Goal: Task Accomplishment & Management: Use online tool/utility

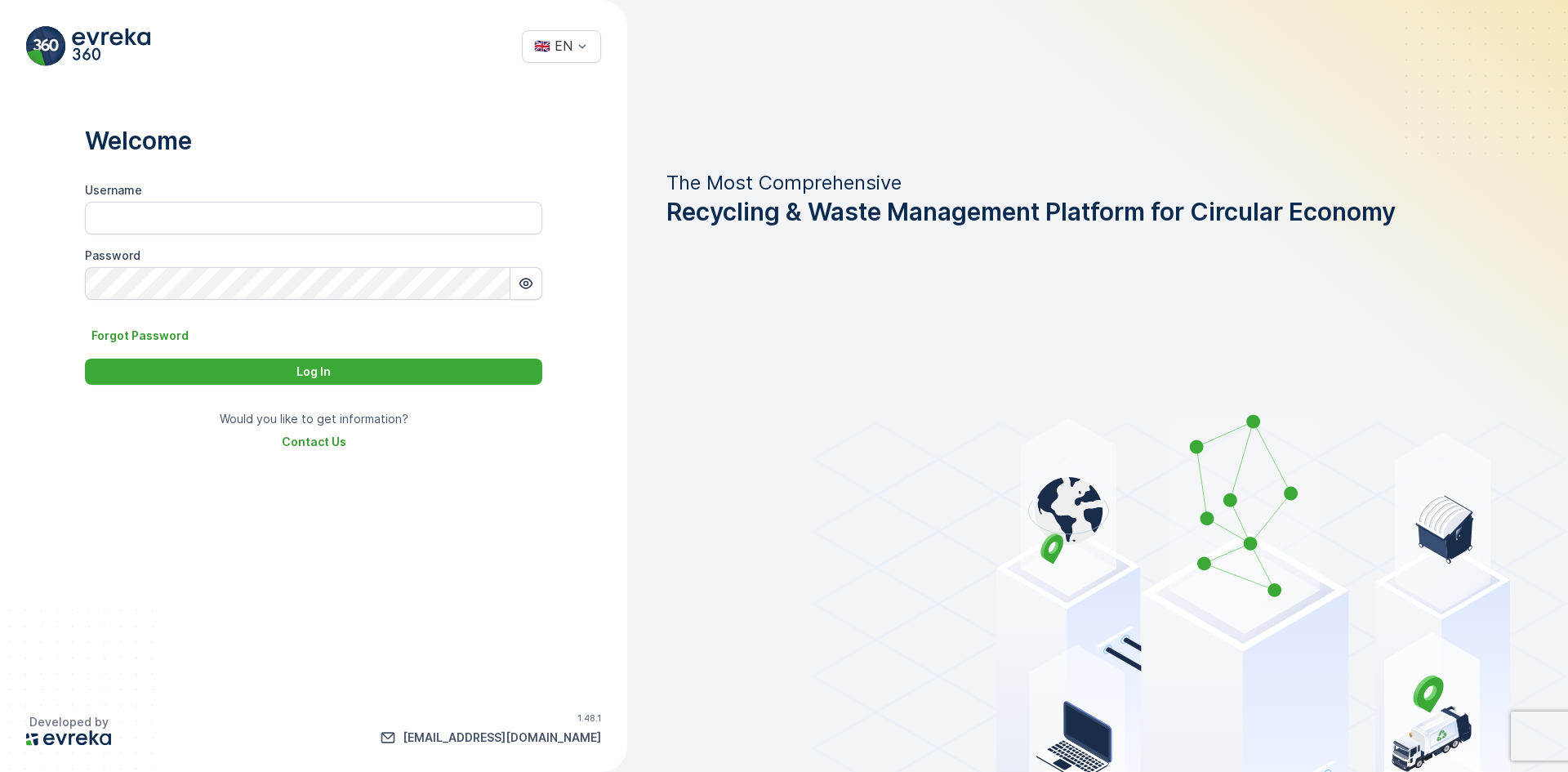
type input "Fazul.Ilahi"
click at [532, 281] on icon "button" at bounding box center [527, 284] width 17 height 17
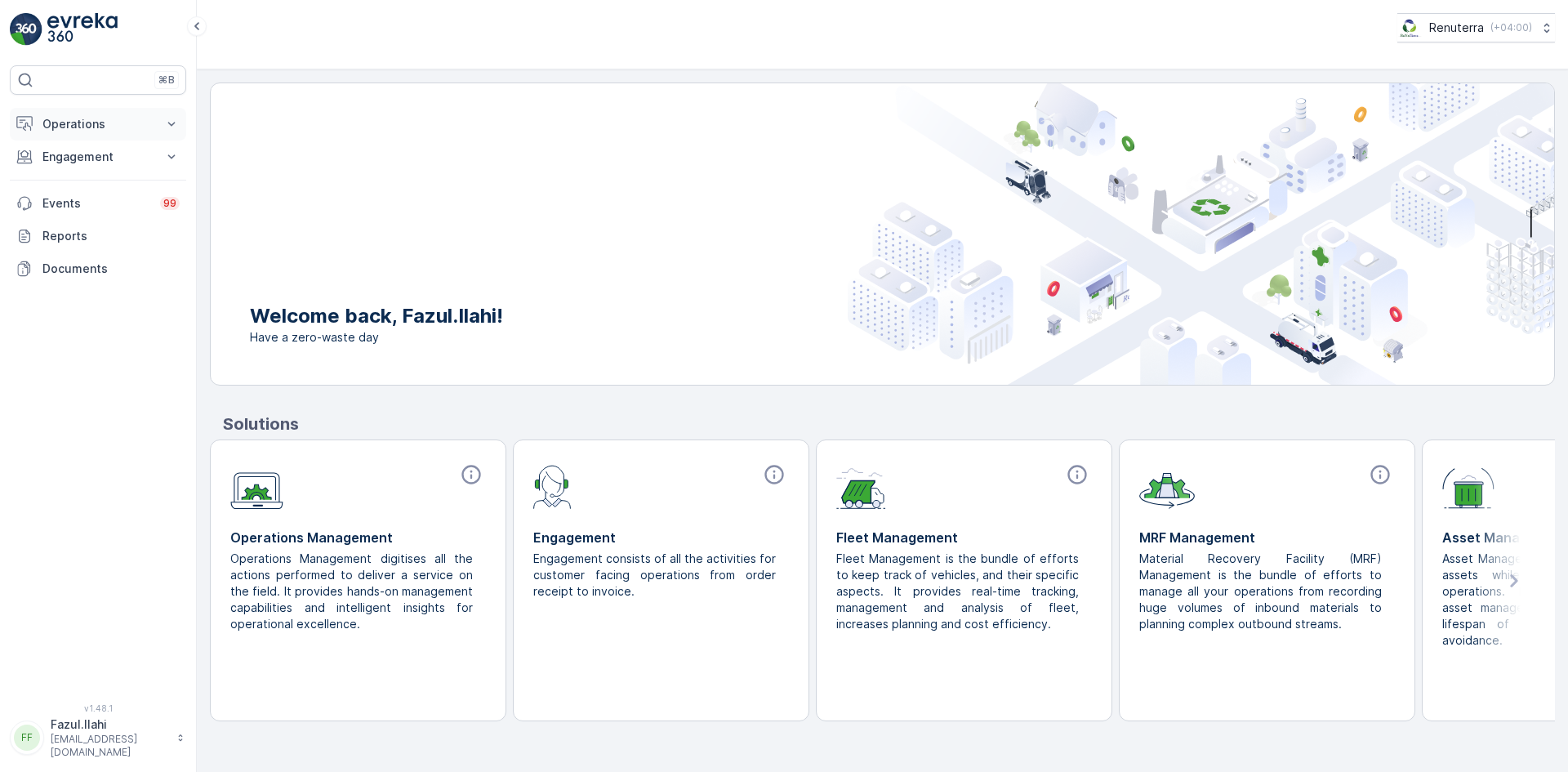
click at [82, 125] on p "Operations" at bounding box center [98, 125] width 111 height 17
click at [73, 152] on p "Insights" at bounding box center [62, 152] width 42 height 17
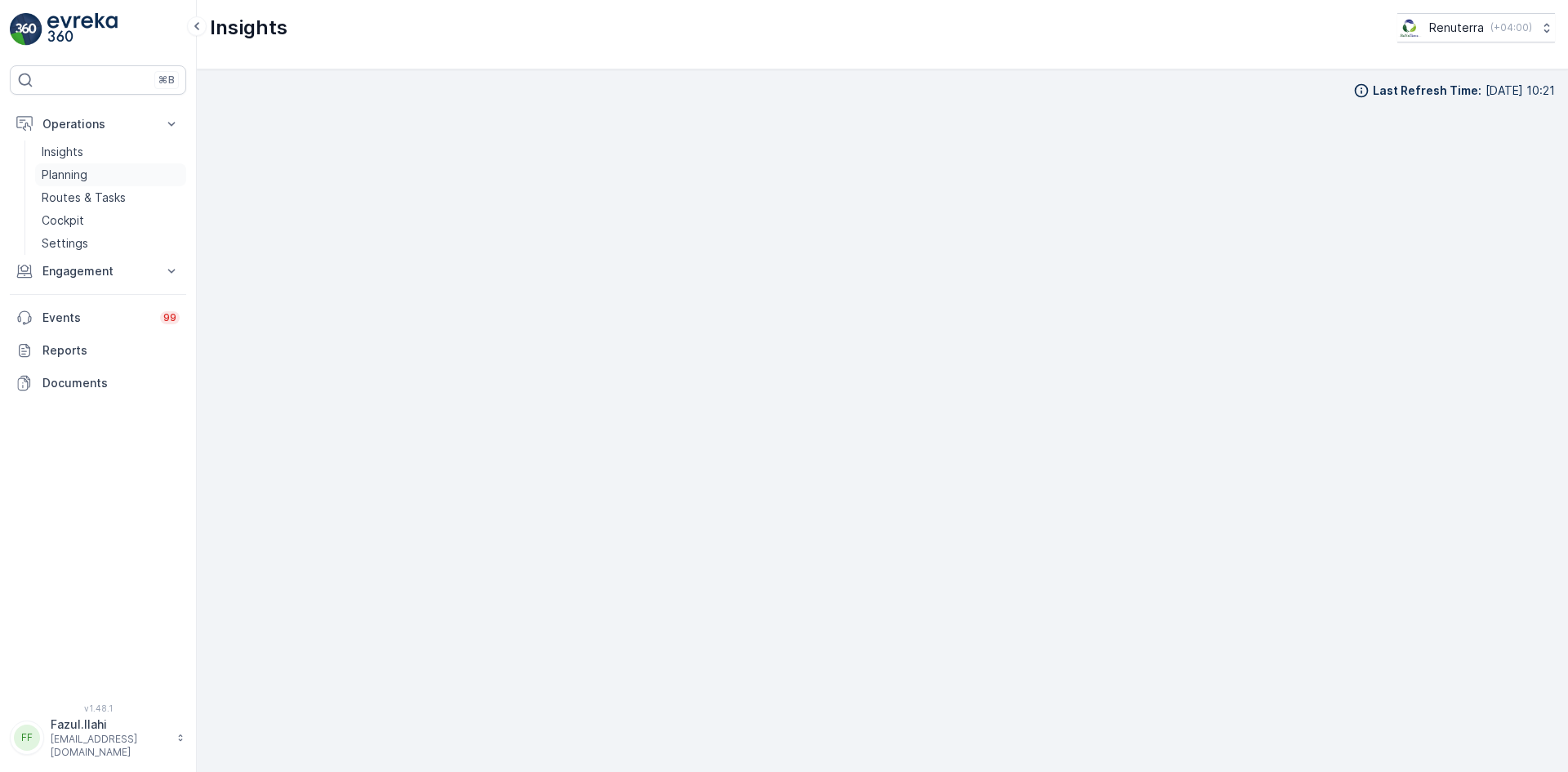
click at [77, 170] on p "Planning" at bounding box center [64, 175] width 46 height 17
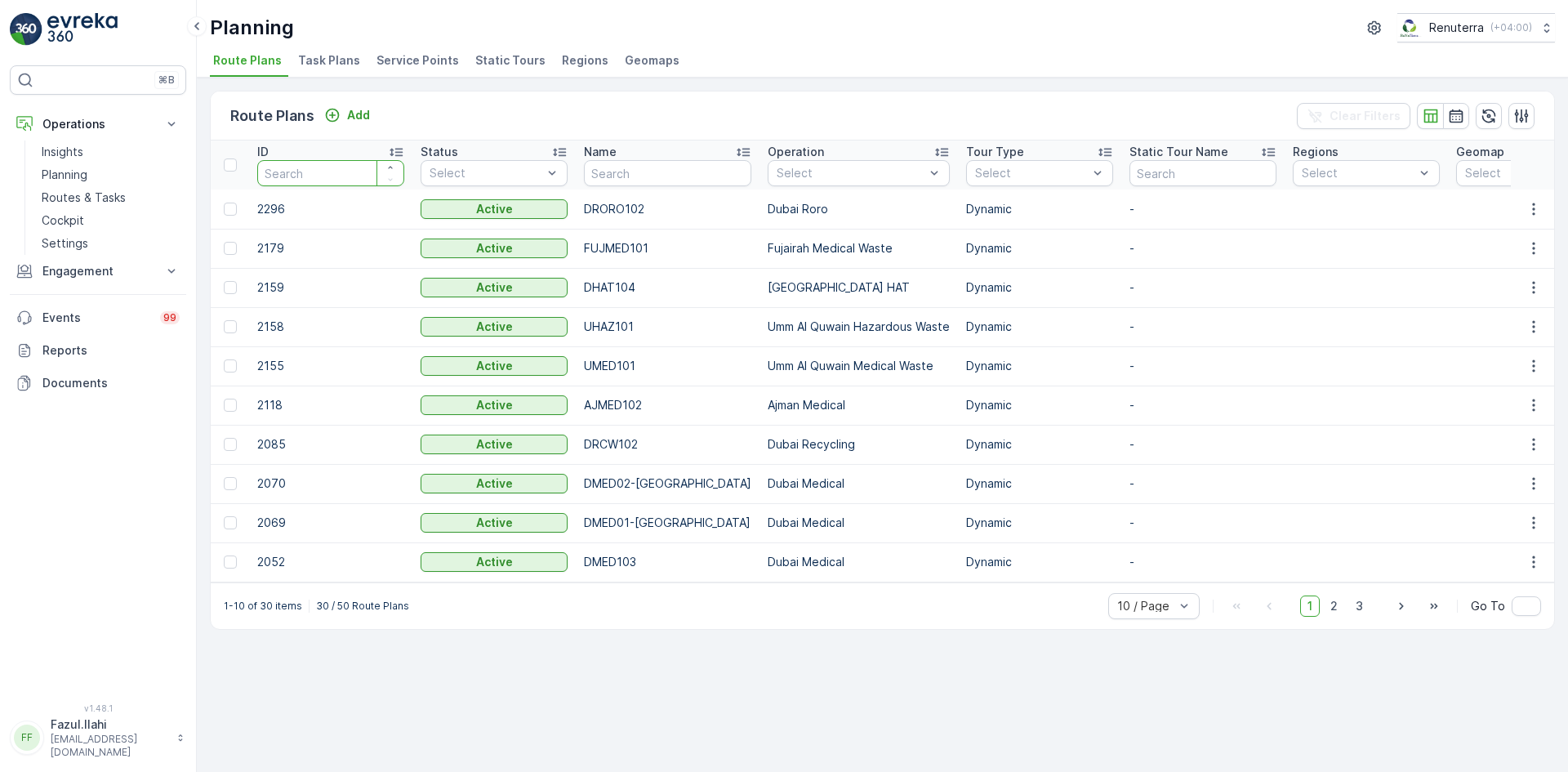
click at [293, 179] on input "number" at bounding box center [331, 173] width 147 height 26
click at [400, 62] on span "Service Points" at bounding box center [418, 60] width 83 height 17
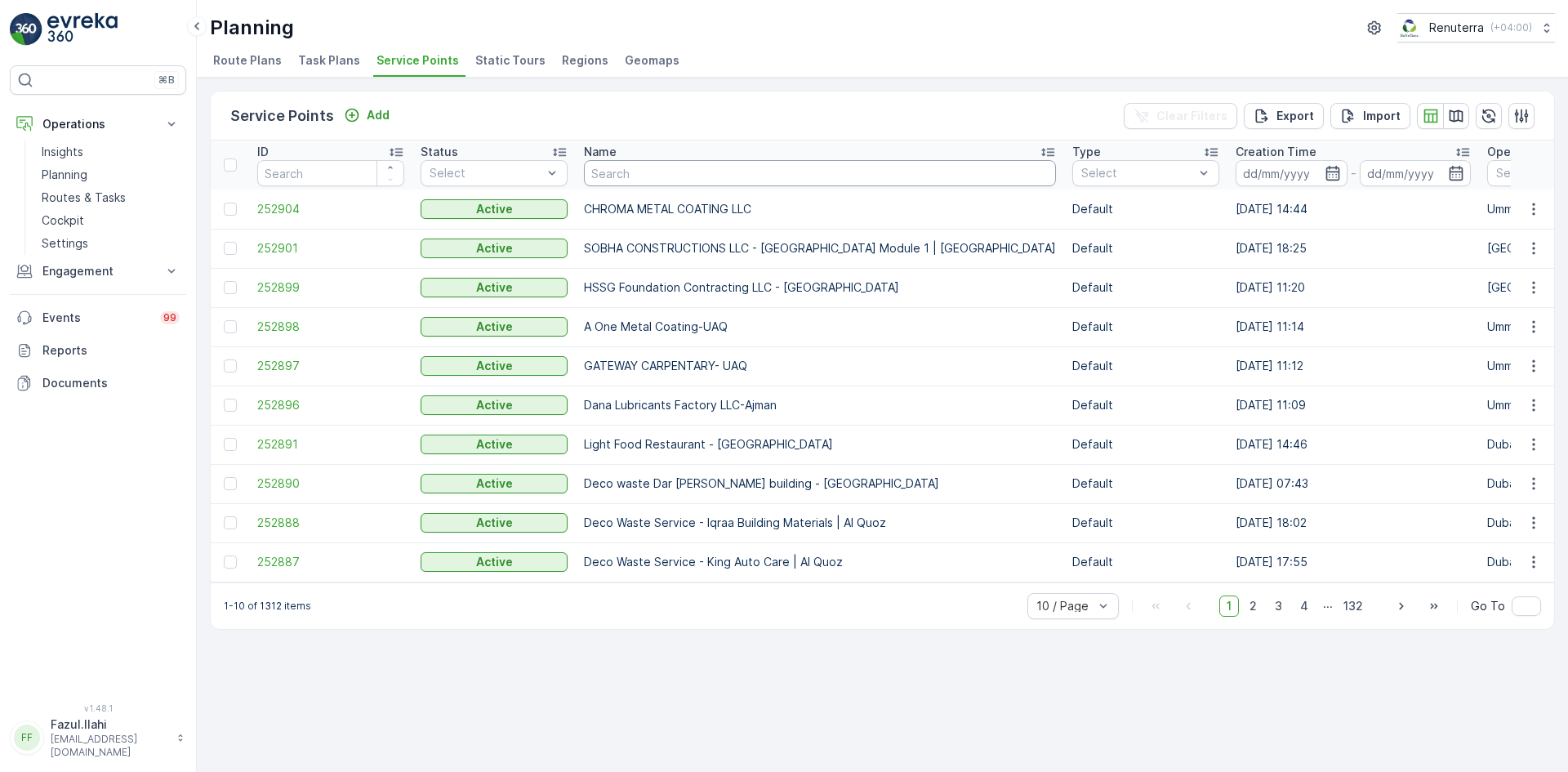
click at [609, 175] on input "text" at bounding box center [820, 173] width 472 height 26
type input "R"
click at [610, 170] on input "R" at bounding box center [820, 173] width 472 height 26
type input "RELAIABLE"
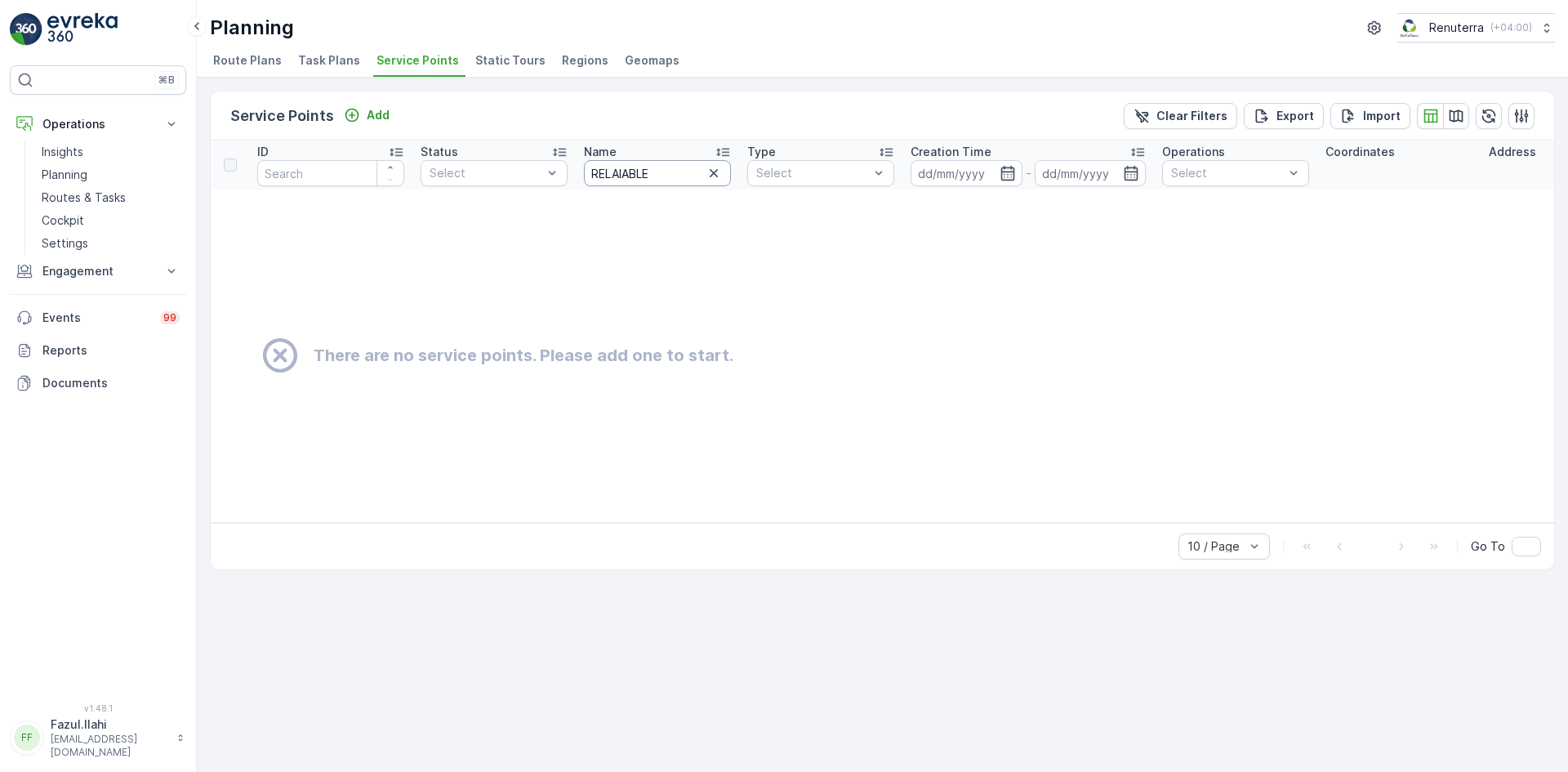
click at [621, 174] on input "RELAIABLE" at bounding box center [658, 173] width 147 height 26
type input "RELIABLE"
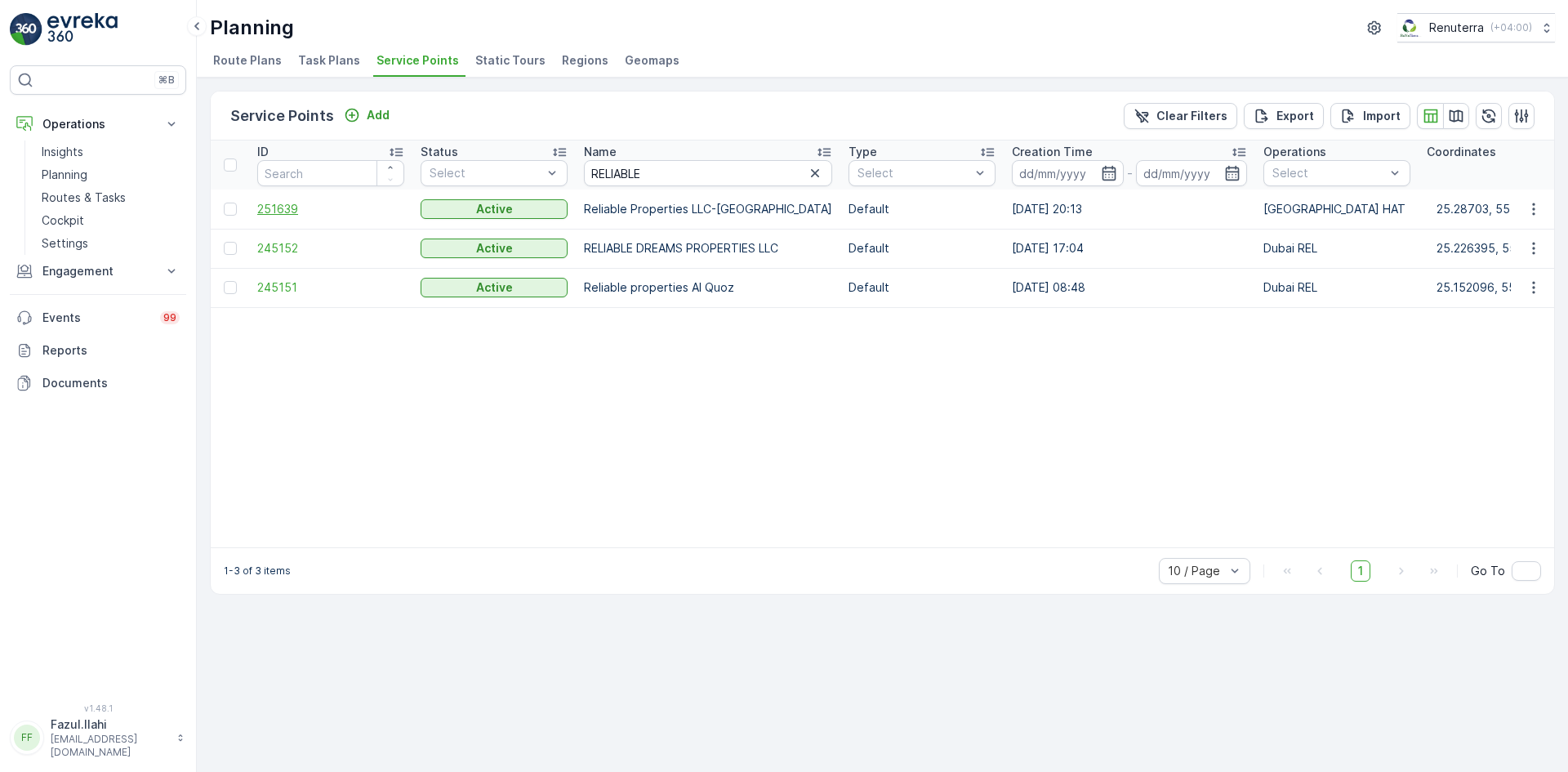
click at [288, 212] on span "251639" at bounding box center [331, 209] width 147 height 17
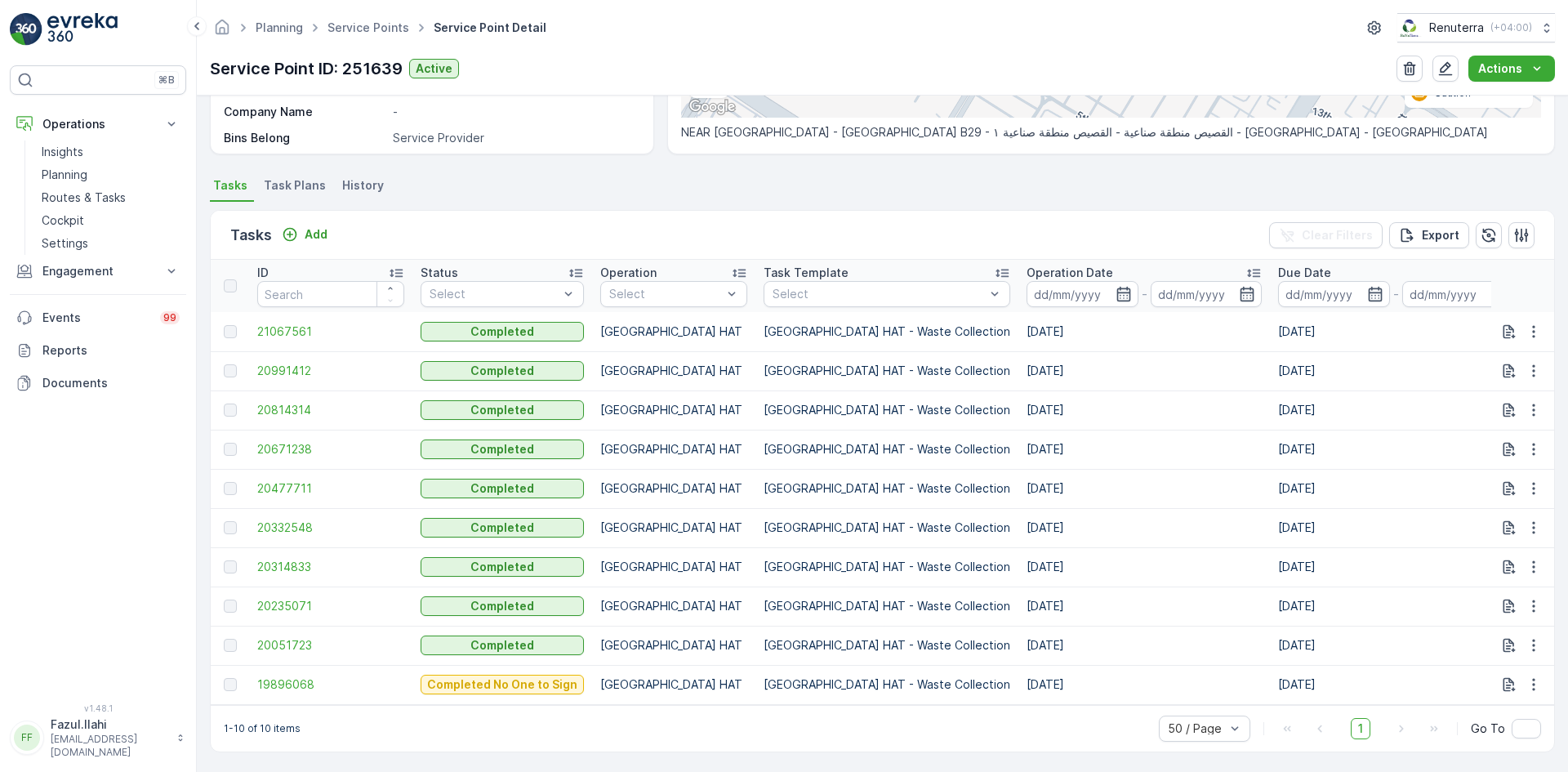
scroll to position [372, 0]
click at [290, 557] on span "20314833" at bounding box center [331, 566] width 147 height 17
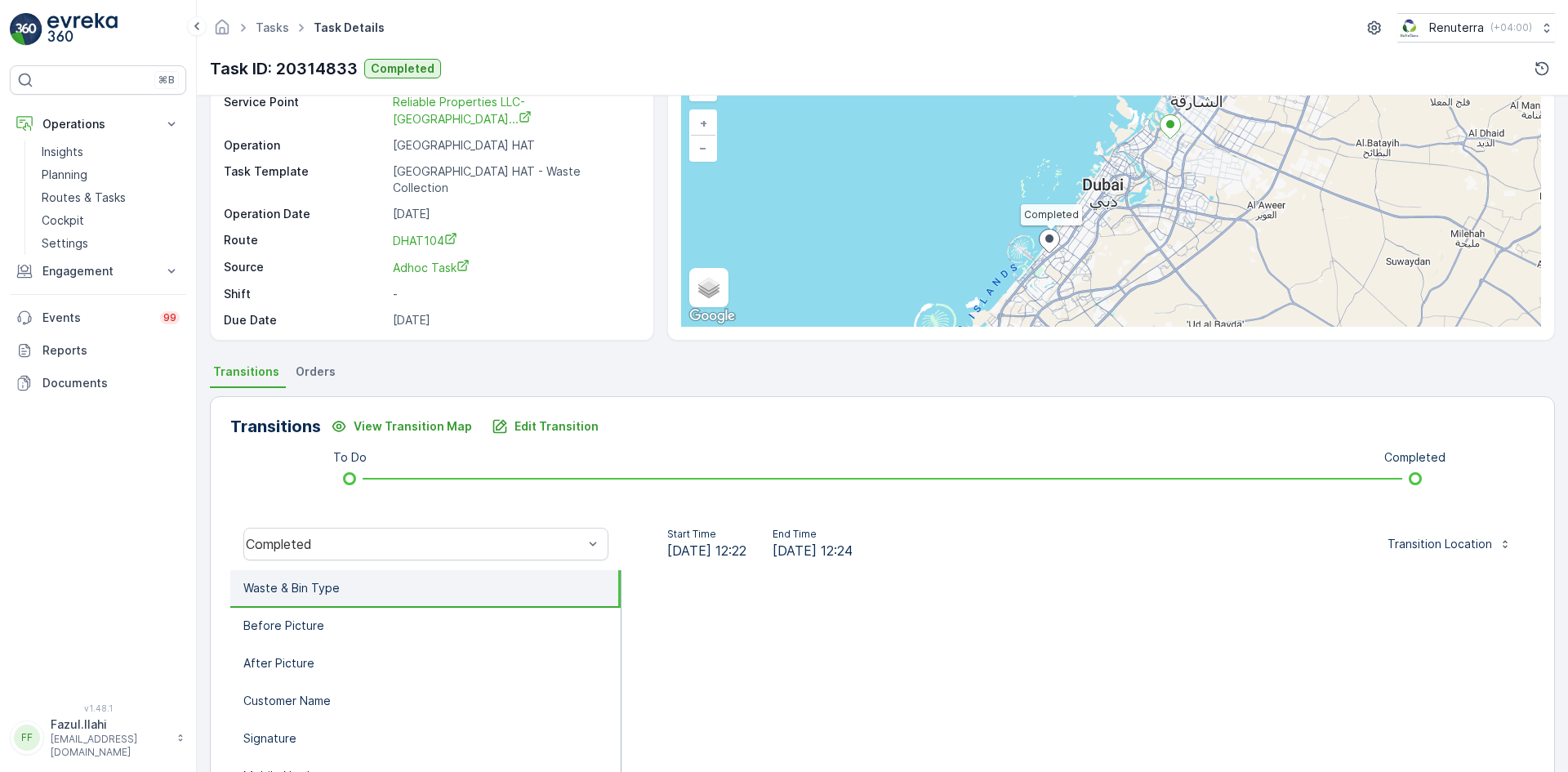
scroll to position [13, 0]
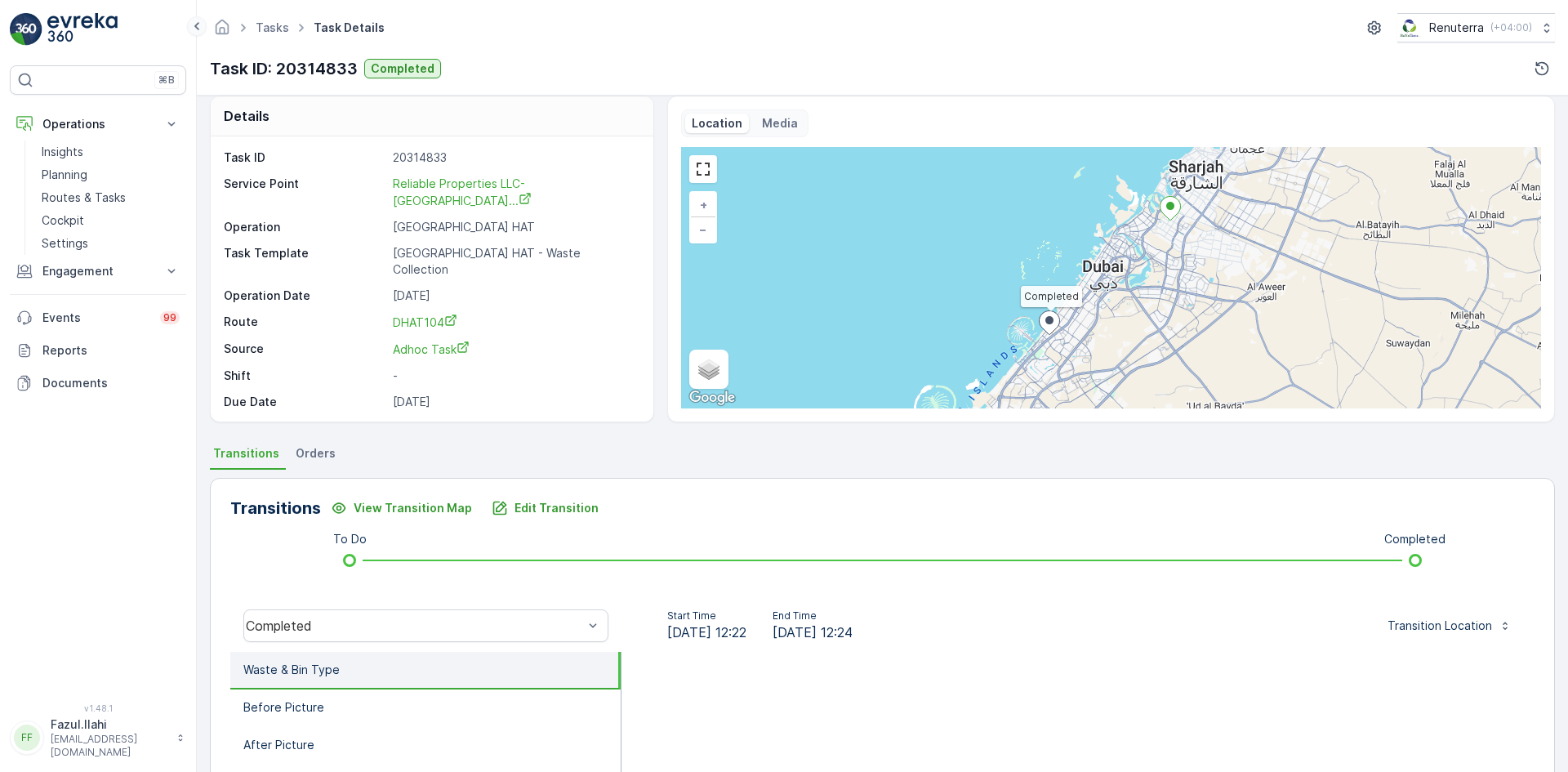
click at [196, 29] on icon at bounding box center [196, 26] width 18 height 20
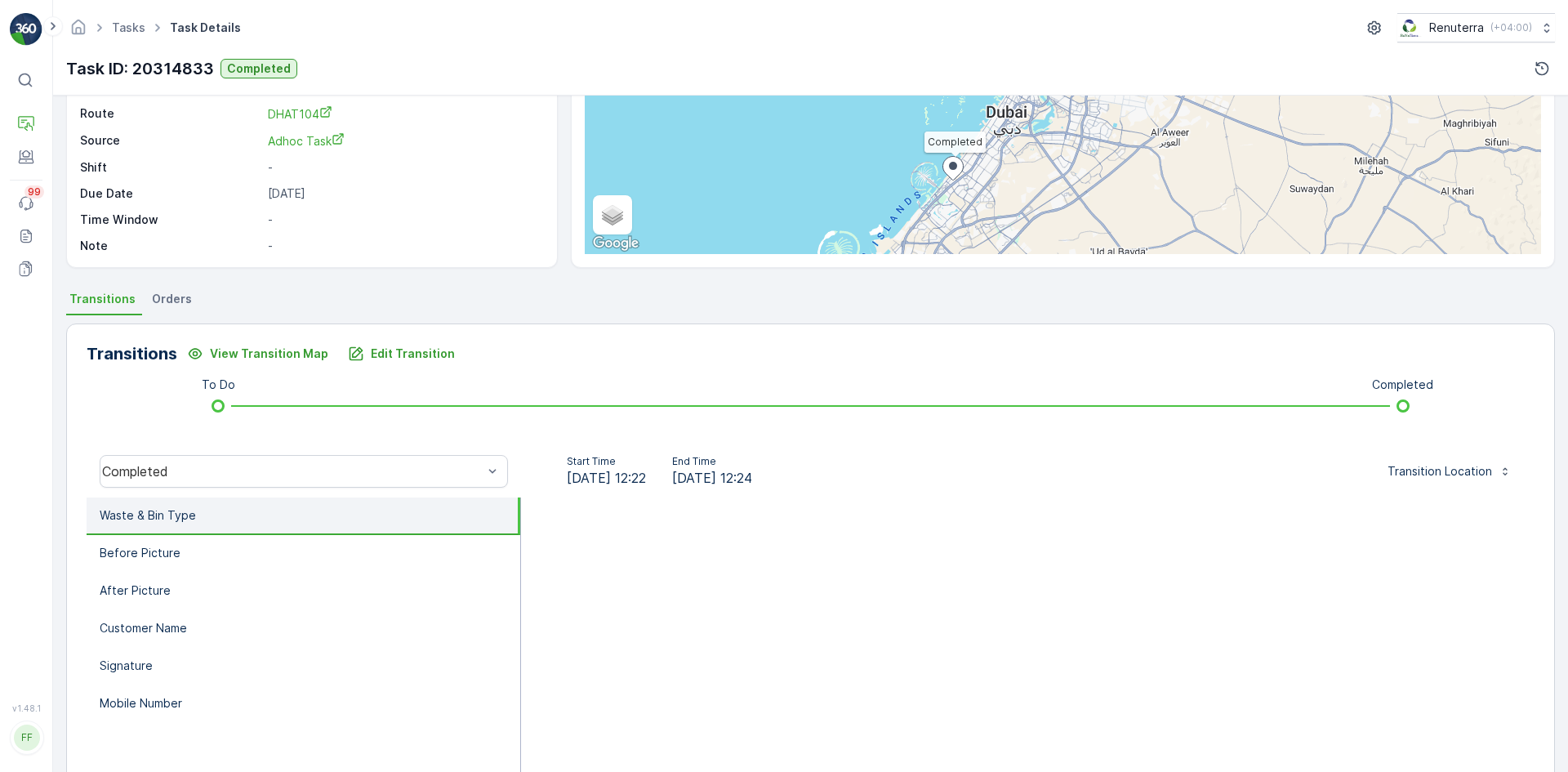
scroll to position [177, 0]
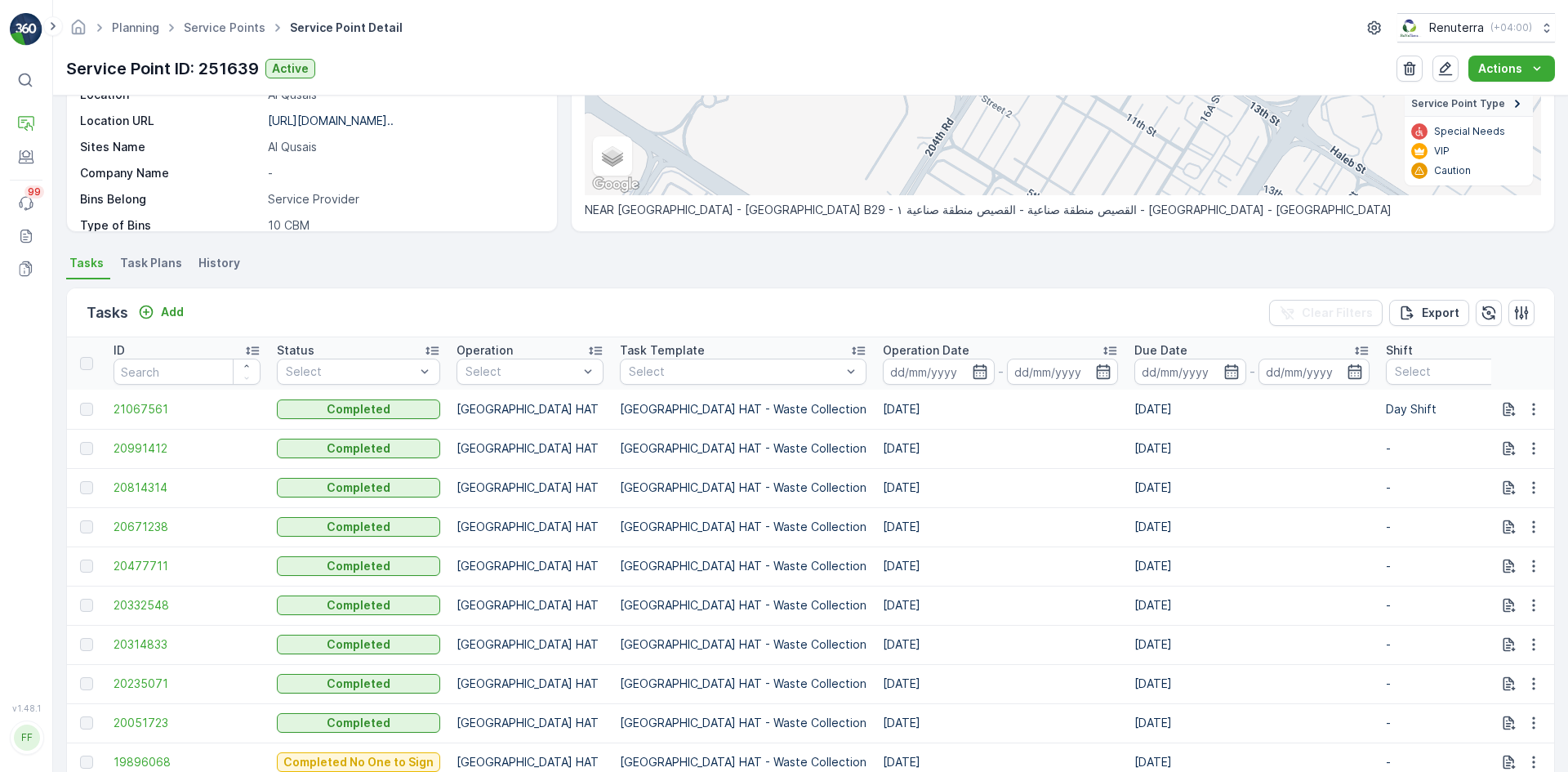
scroll to position [326, 0]
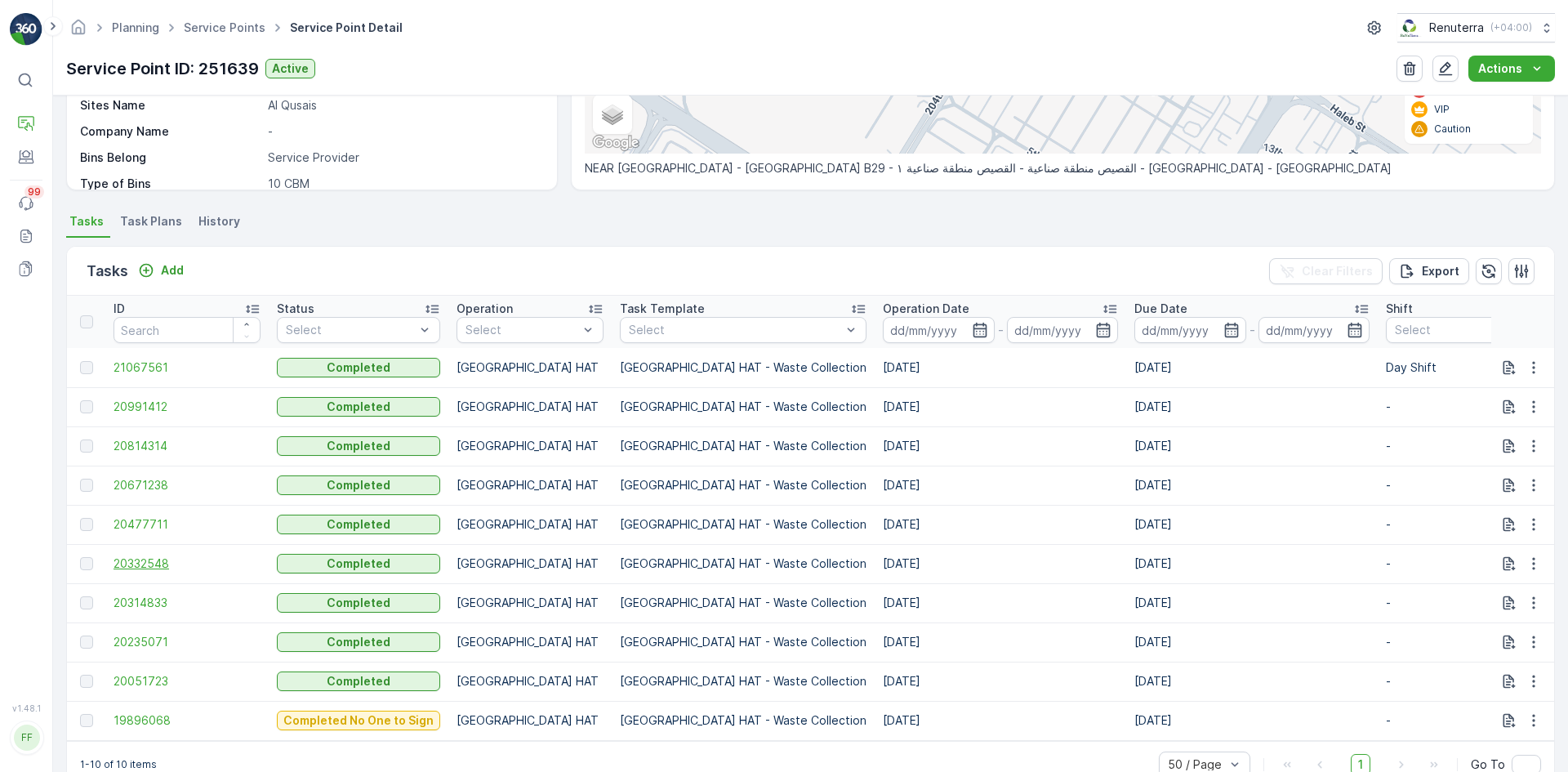
click at [160, 564] on span "20332548" at bounding box center [187, 564] width 147 height 17
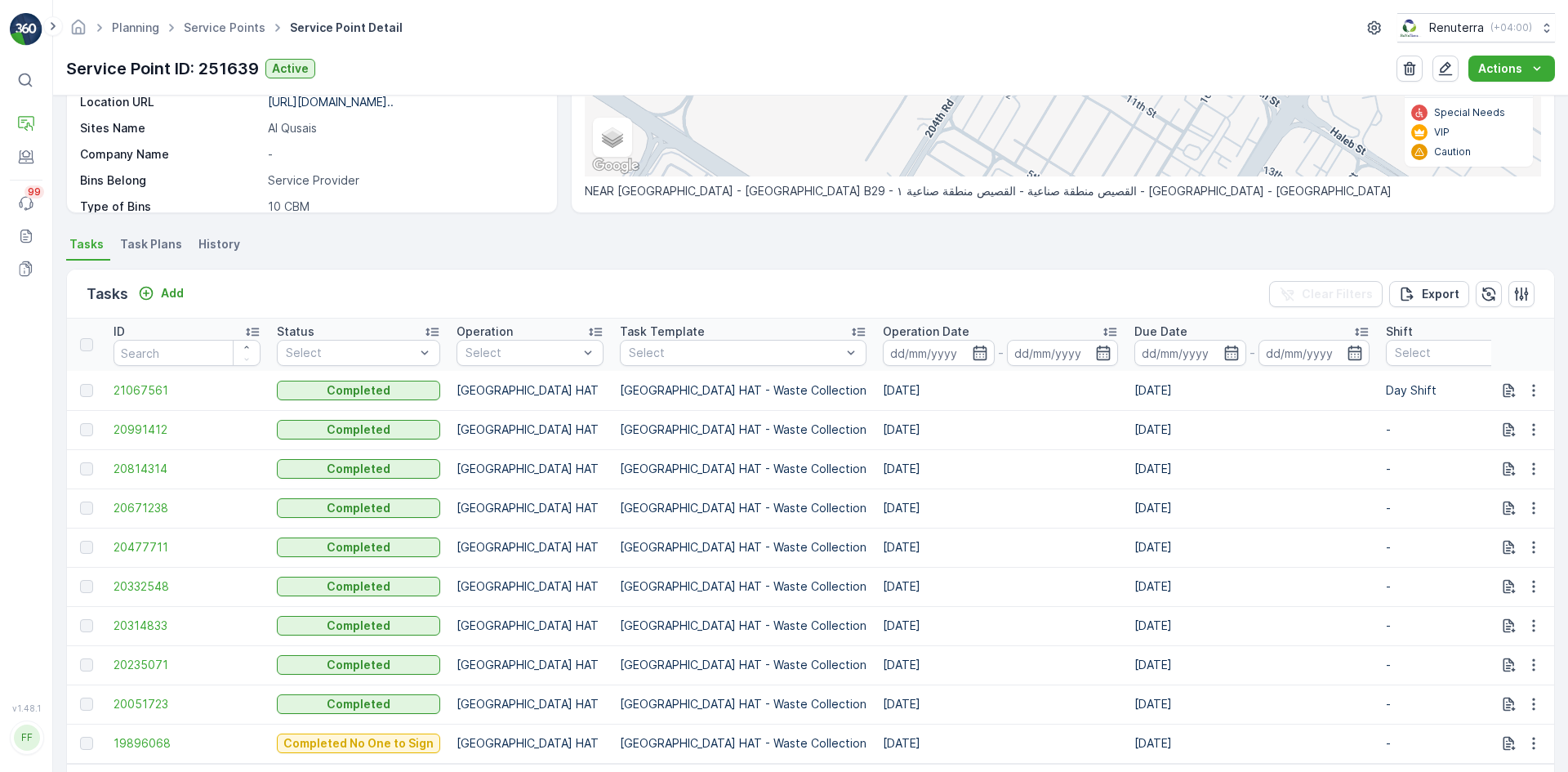
scroll to position [372, 0]
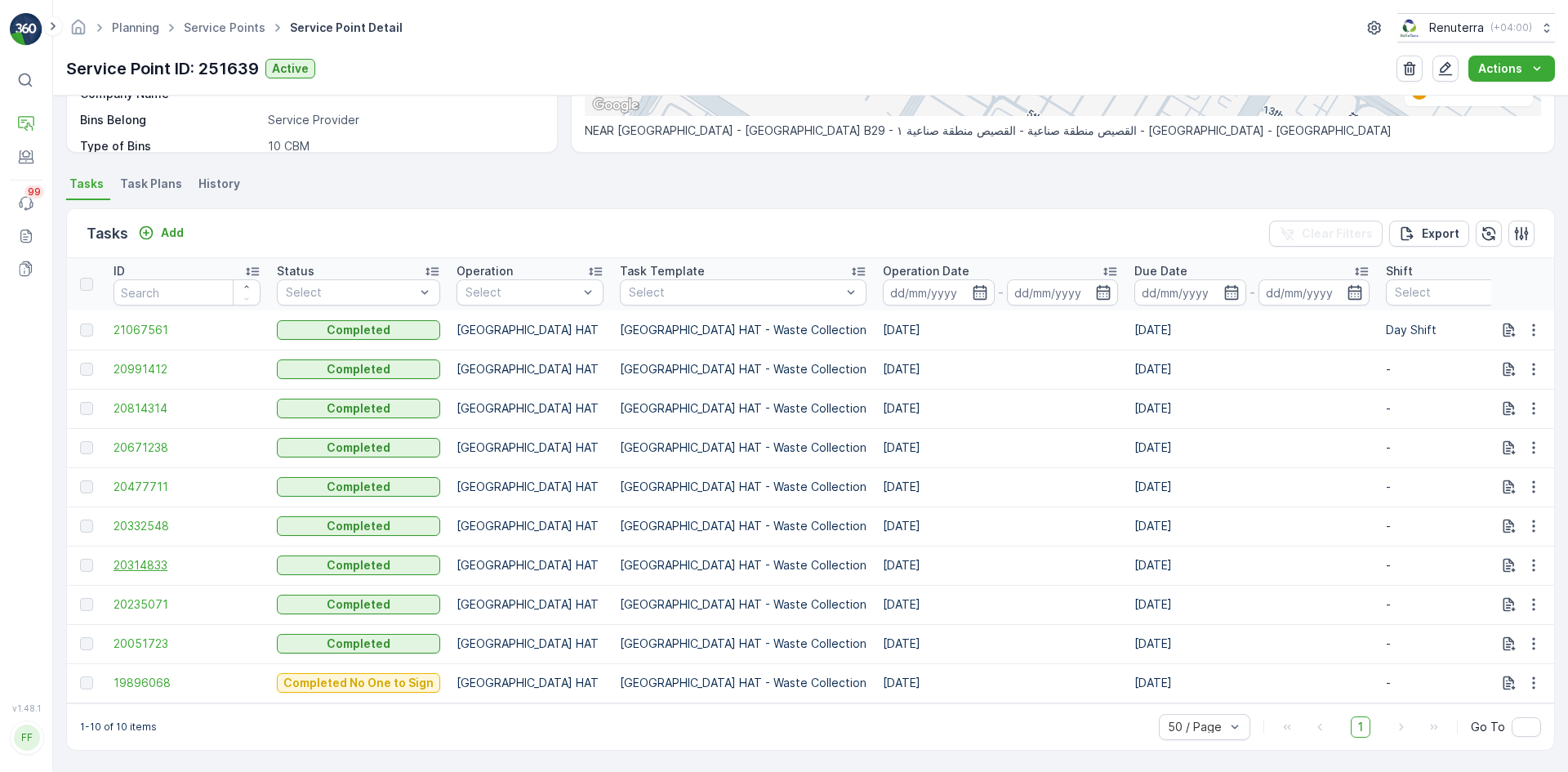
click at [157, 557] on span "20314833" at bounding box center [187, 566] width 147 height 17
